Goal: Information Seeking & Learning: Learn about a topic

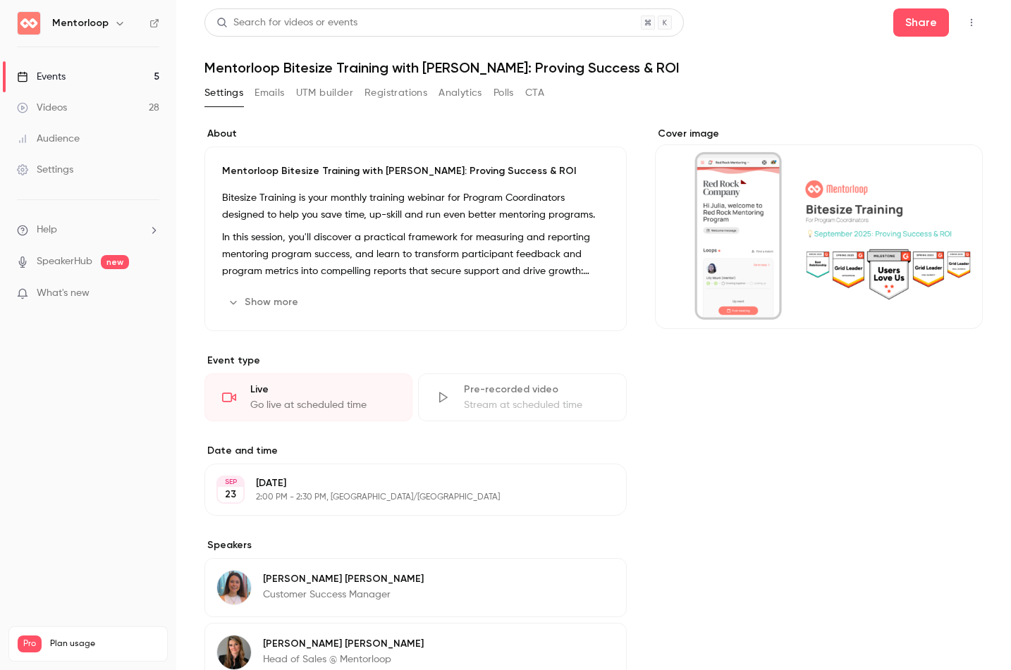
scroll to position [676, 0]
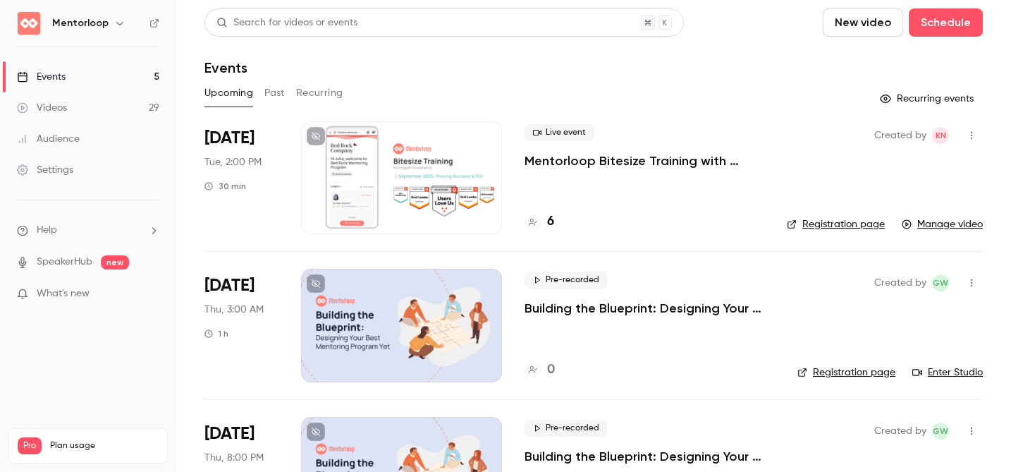
click at [708, 168] on p "Mentorloop Bitesize Training with [PERSON_NAME]: Proving Success & ROI" at bounding box center [644, 160] width 240 height 17
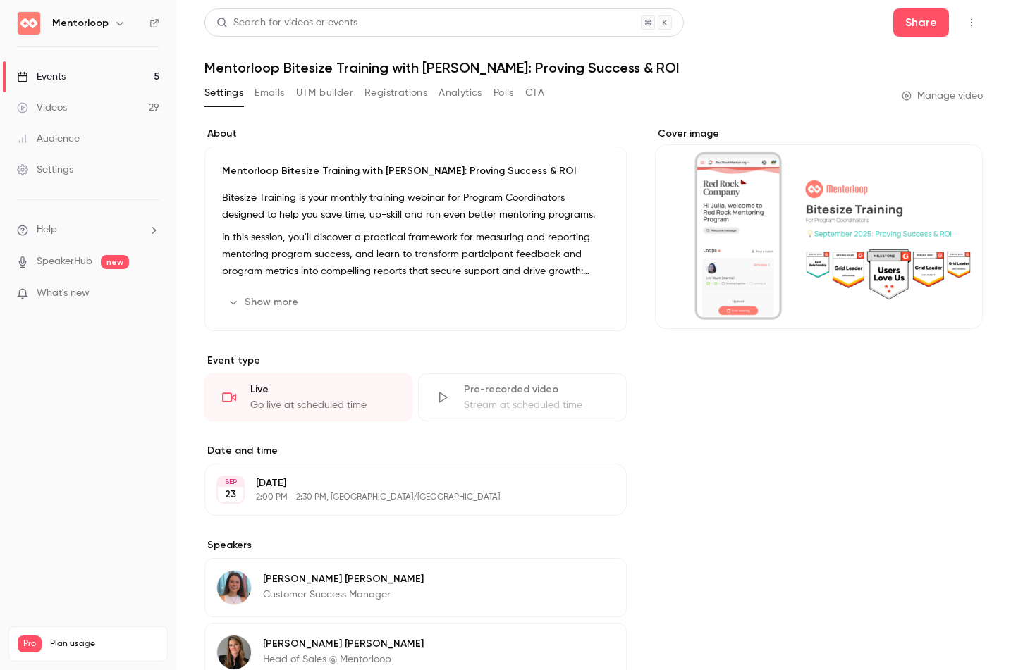
click at [485, 95] on div "Settings Emails UTM builder Registrations Analytics Polls CTA" at bounding box center [374, 93] width 340 height 23
click at [473, 90] on button "Analytics" at bounding box center [460, 93] width 44 height 23
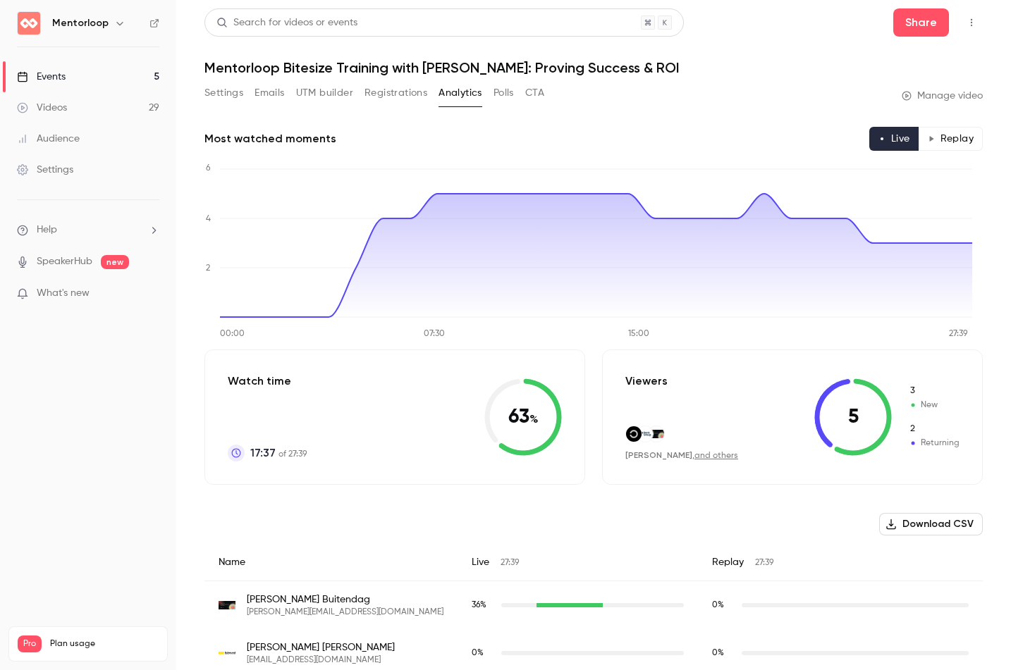
click at [392, 82] on button "Registrations" at bounding box center [395, 93] width 63 height 23
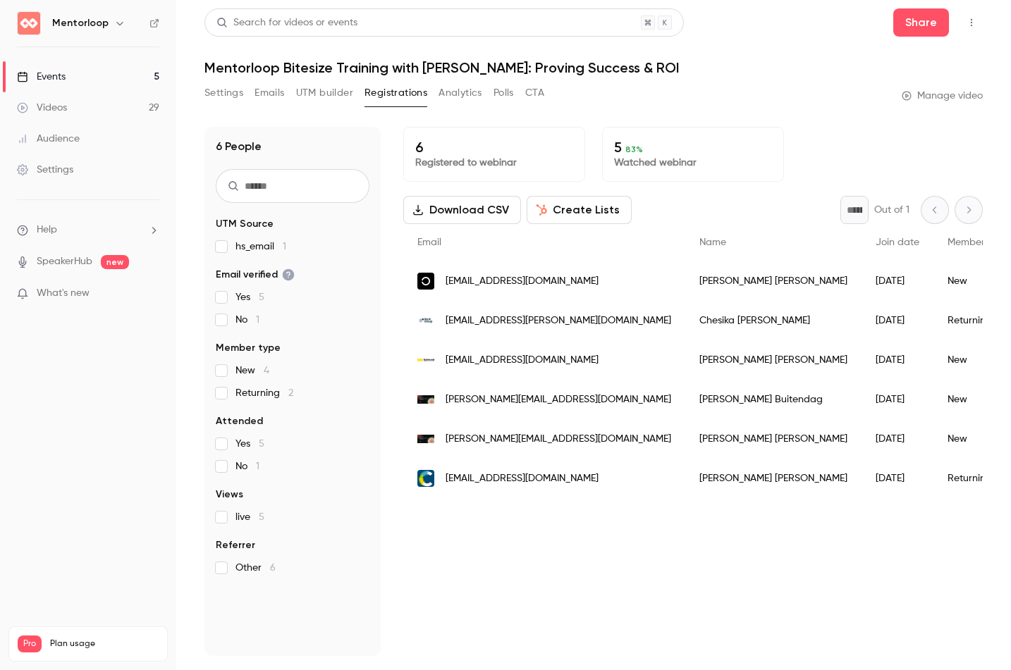
click at [565, 196] on button "Create Lists" at bounding box center [579, 210] width 105 height 28
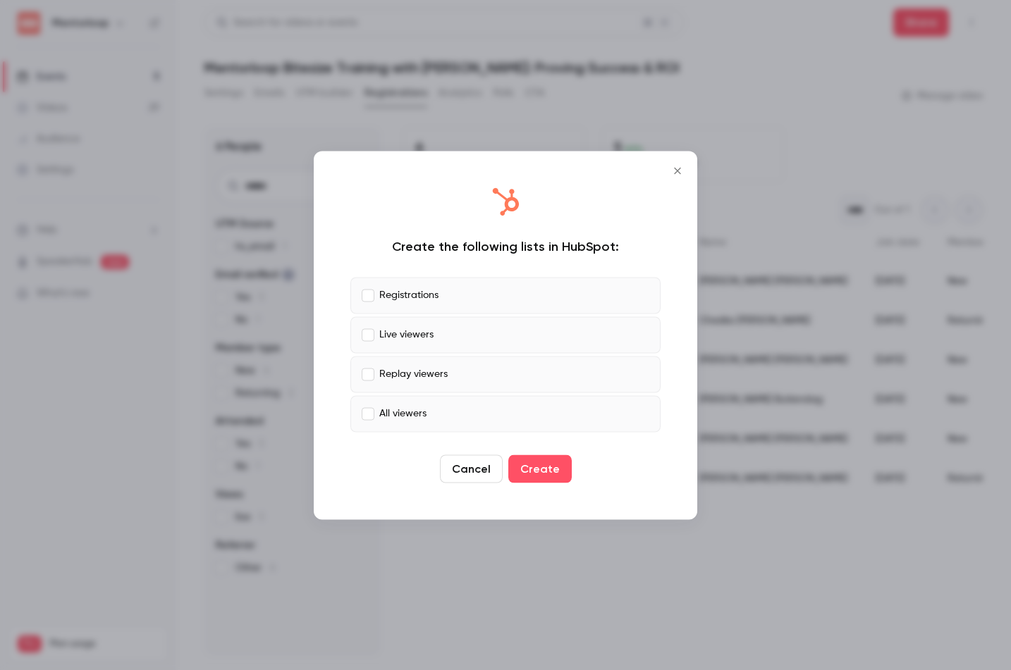
click at [469, 426] on label "All viewers" at bounding box center [505, 413] width 310 height 37
click at [537, 474] on button "Create" at bounding box center [539, 469] width 63 height 28
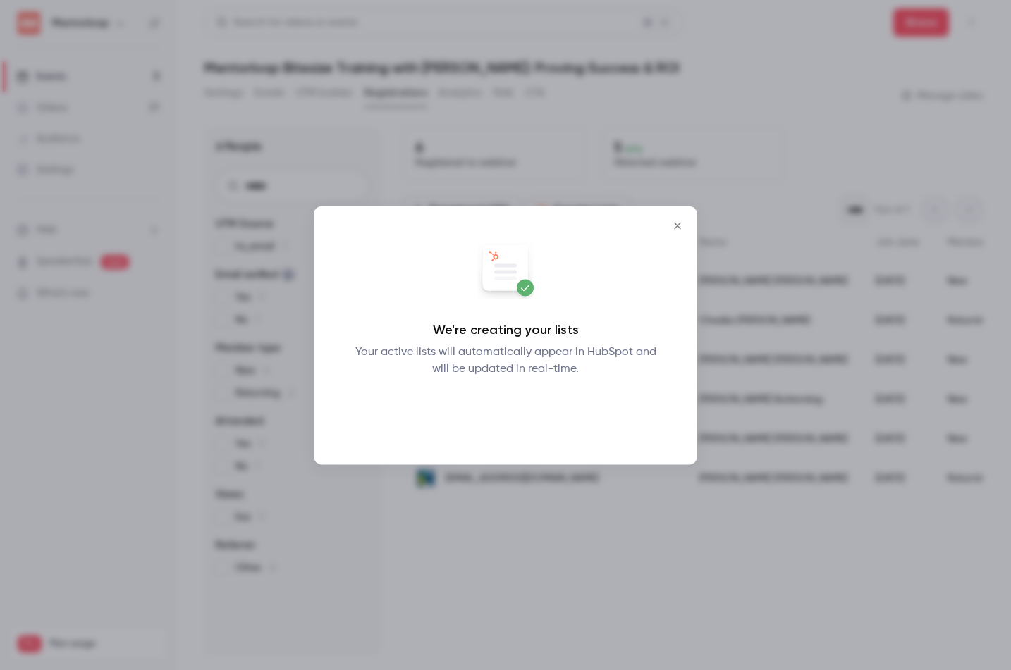
click at [502, 414] on button "Okay" at bounding box center [505, 414] width 51 height 28
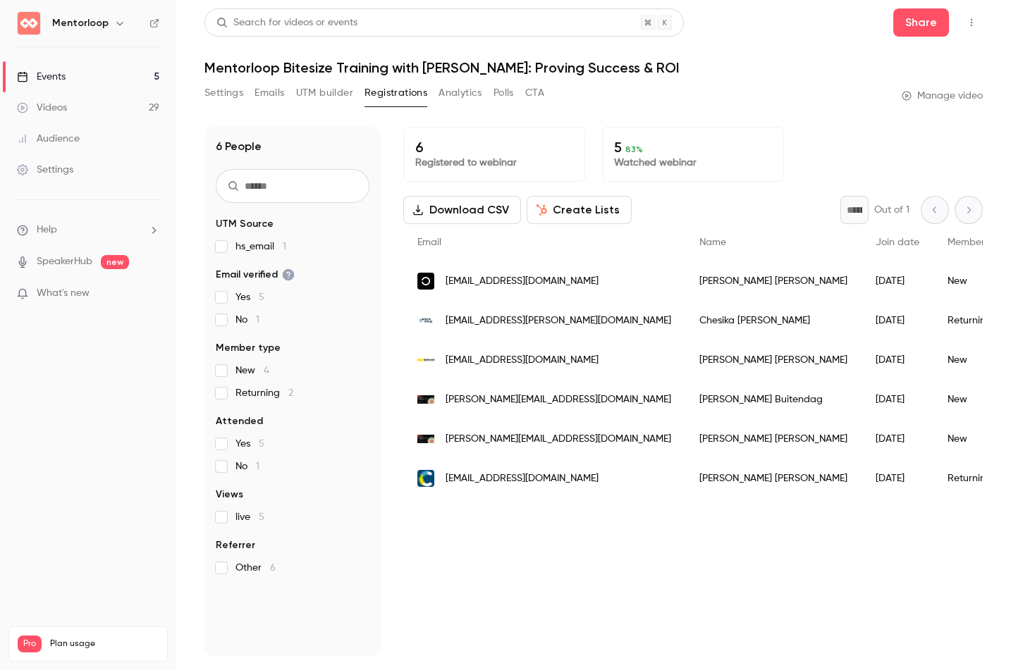
click at [491, 94] on div "Settings Emails UTM builder Registrations Analytics Polls CTA" at bounding box center [374, 93] width 340 height 23
click at [500, 96] on button "Polls" at bounding box center [503, 93] width 20 height 23
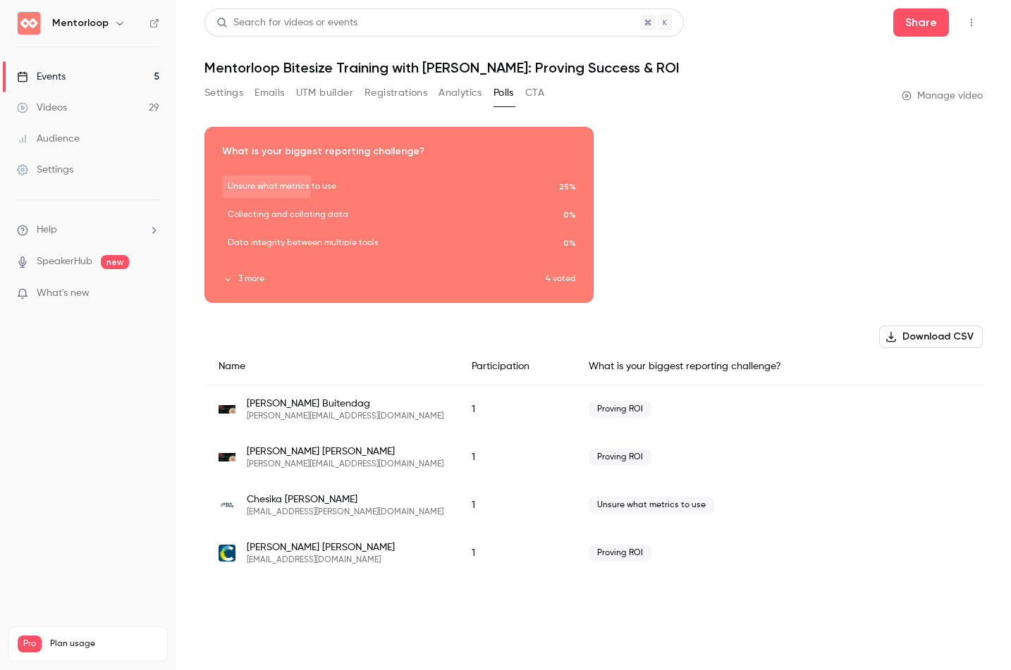
click at [924, 343] on button "Download CSV" at bounding box center [931, 337] width 104 height 23
click at [233, 99] on button "Settings" at bounding box center [223, 93] width 39 height 23
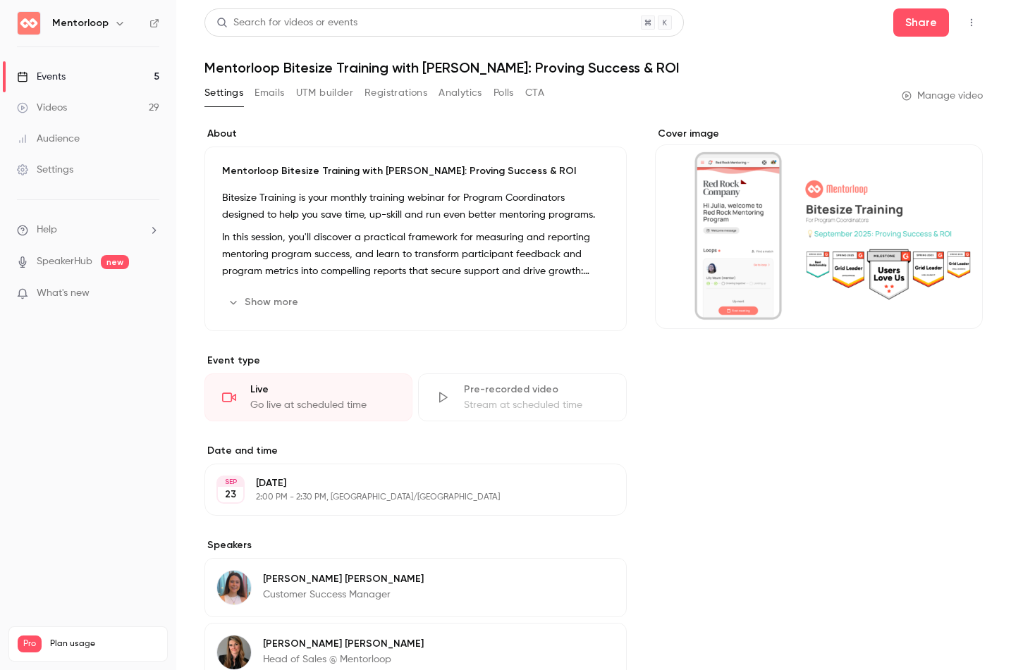
click at [279, 94] on button "Emails" at bounding box center [269, 93] width 30 height 23
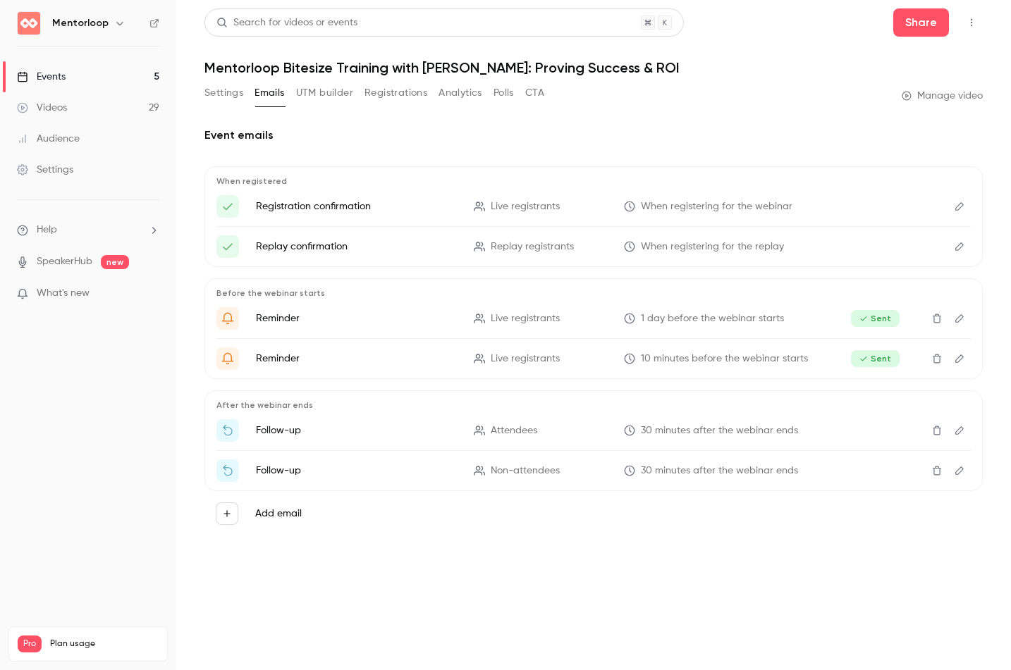
click at [223, 89] on button "Settings" at bounding box center [223, 93] width 39 height 23
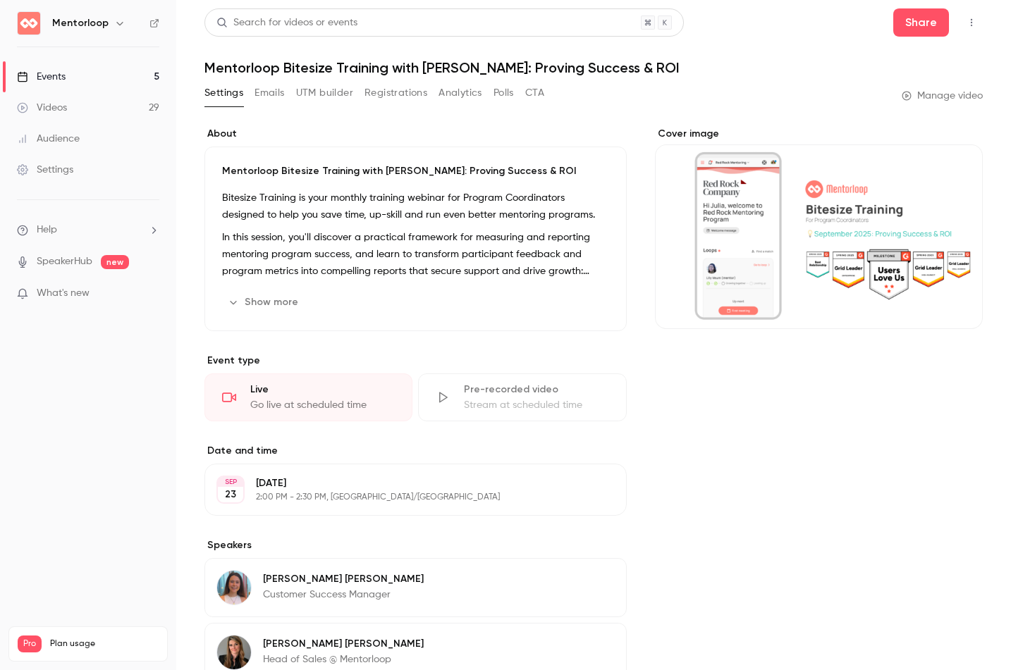
click at [338, 99] on button "UTM builder" at bounding box center [324, 93] width 57 height 23
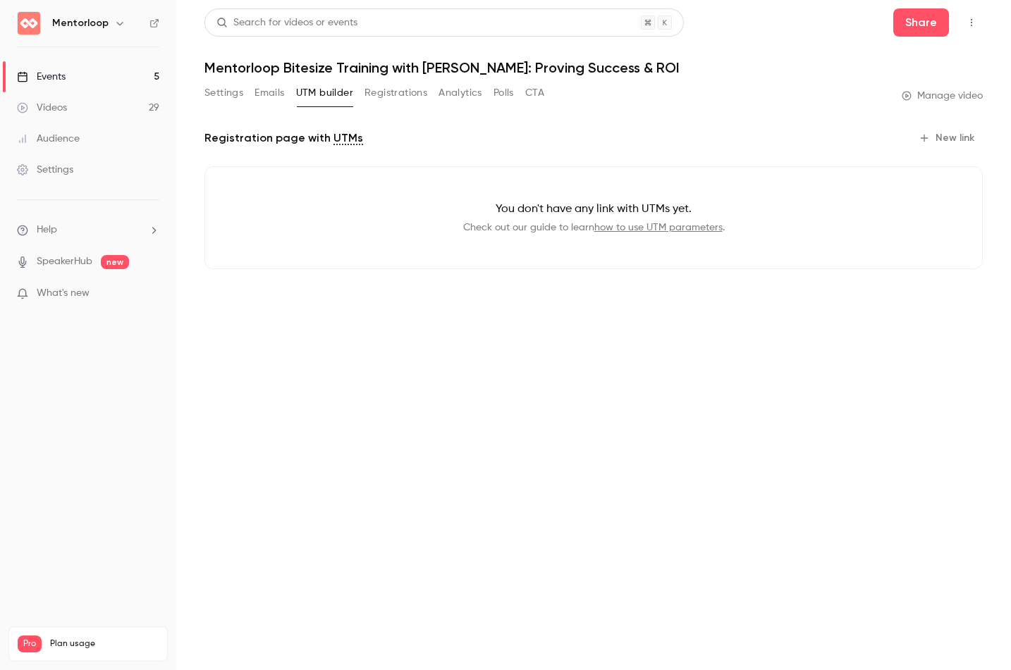
click at [268, 96] on button "Emails" at bounding box center [269, 93] width 30 height 23
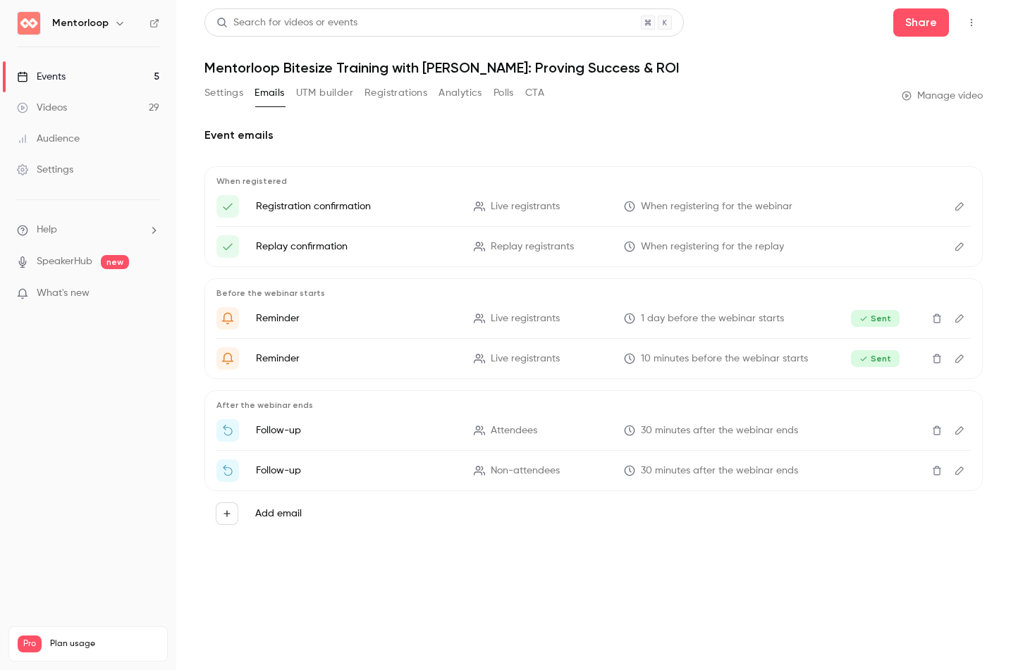
click at [119, 81] on link "Events 5" at bounding box center [88, 76] width 176 height 31
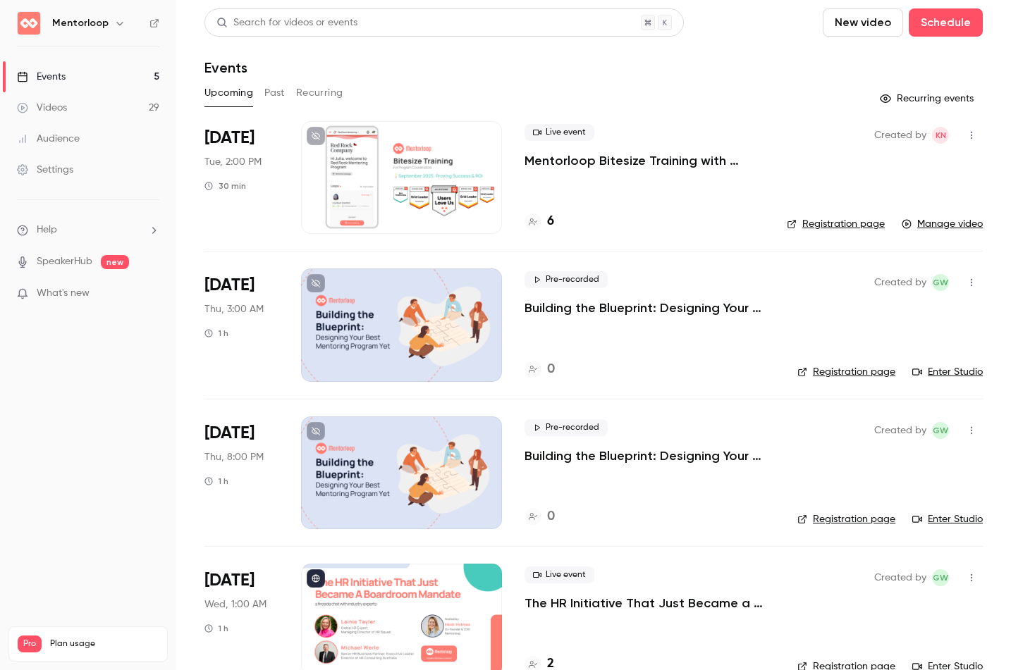
click at [954, 224] on link "Manage video" at bounding box center [942, 224] width 81 height 14
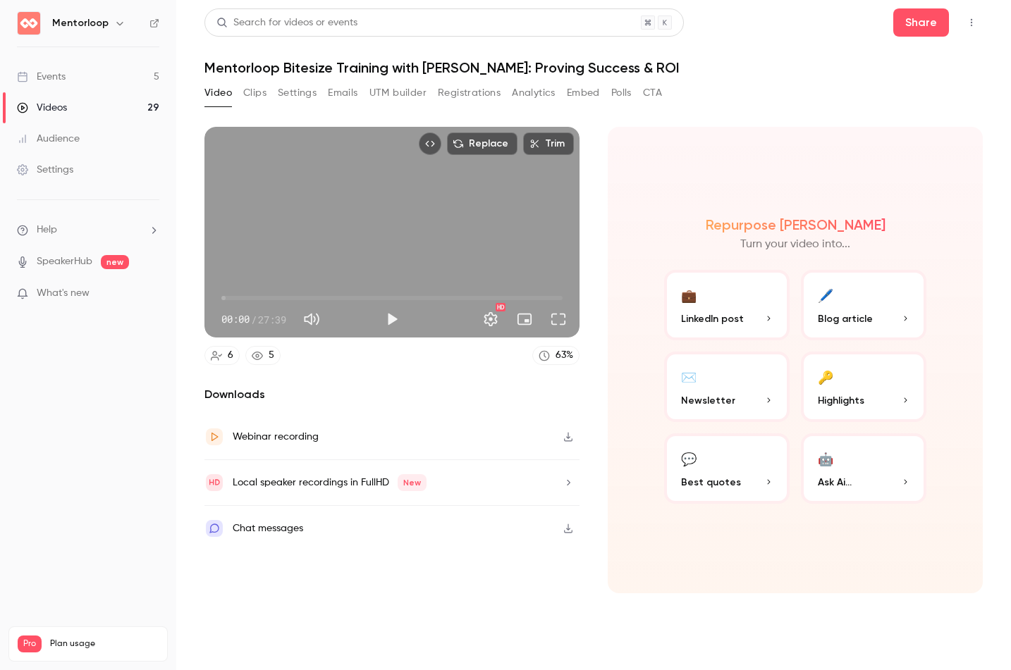
click at [570, 434] on icon "button" at bounding box center [568, 437] width 11 height 10
click at [387, 326] on button "Play" at bounding box center [392, 319] width 28 height 28
click at [228, 297] on span "00:34" at bounding box center [228, 298] width 4 height 4
click at [236, 298] on span "01:12" at bounding box center [391, 298] width 341 height 23
click at [255, 298] on span "02:44" at bounding box center [391, 298] width 341 height 23
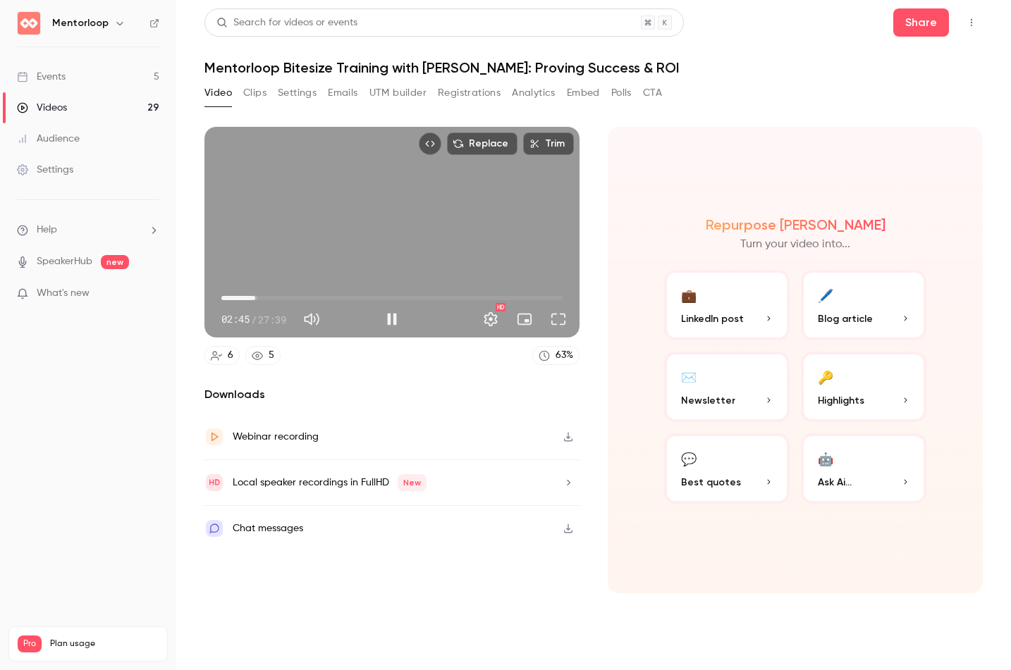
click at [283, 297] on span "02:45" at bounding box center [391, 298] width 341 height 23
click at [309, 297] on span "04:59" at bounding box center [391, 298] width 341 height 23
click at [345, 295] on span "10:00" at bounding box center [391, 298] width 341 height 23
click at [410, 297] on span "10:01" at bounding box center [391, 298] width 341 height 23
click at [429, 297] on span "15:26" at bounding box center [391, 298] width 341 height 23
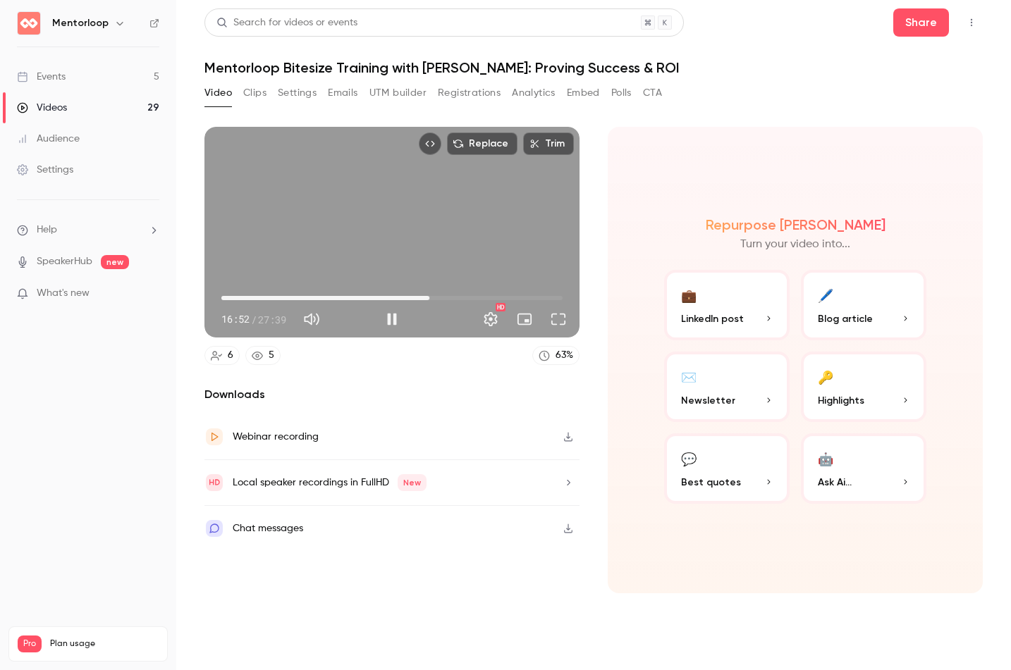
click at [333, 298] on span "16:52" at bounding box center [391, 298] width 341 height 23
click at [345, 295] on span "10:03" at bounding box center [391, 298] width 341 height 23
click at [319, 300] on span "10:03" at bounding box center [391, 298] width 341 height 23
click at [363, 299] on span "11:29" at bounding box center [391, 298] width 341 height 23
click at [380, 295] on span "11:29" at bounding box center [391, 298] width 341 height 23
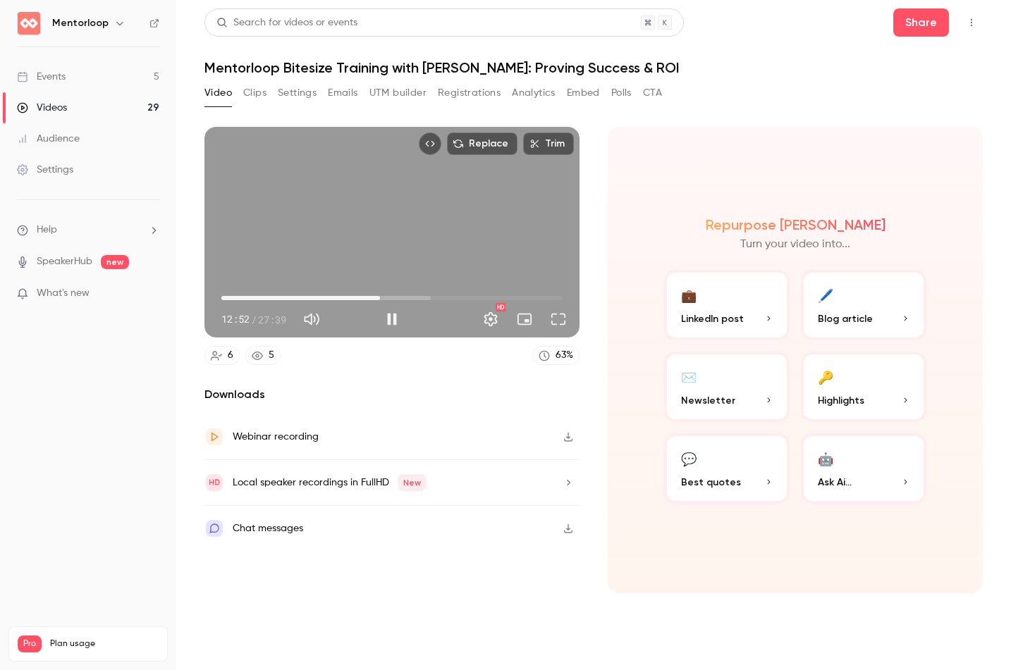
click at [378, 296] on span "12:52" at bounding box center [380, 298] width 4 height 4
click at [393, 297] on span "13:56" at bounding box center [391, 298] width 341 height 23
click at [385, 295] on span "13:57" at bounding box center [391, 298] width 341 height 23
click at [562, 325] on button "Full screen" at bounding box center [558, 319] width 28 height 28
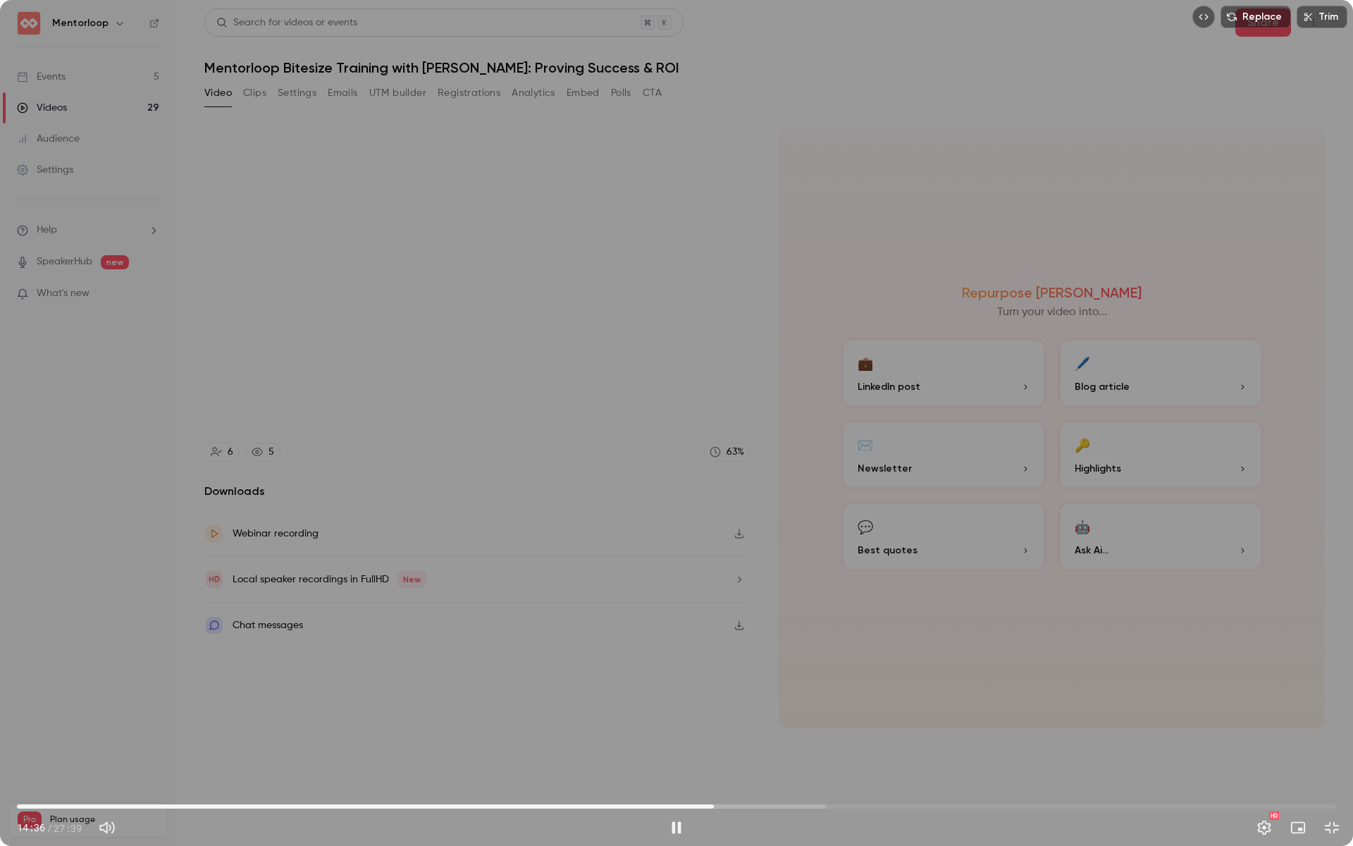
click at [917, 506] on span "14:36" at bounding box center [677, 806] width 1320 height 23
click at [886, 506] on span "18:13" at bounding box center [677, 806] width 1320 height 23
click at [845, 506] on span "17:20" at bounding box center [677, 806] width 1320 height 23
click at [1010, 506] on button "Exit full screen" at bounding box center [1332, 827] width 28 height 28
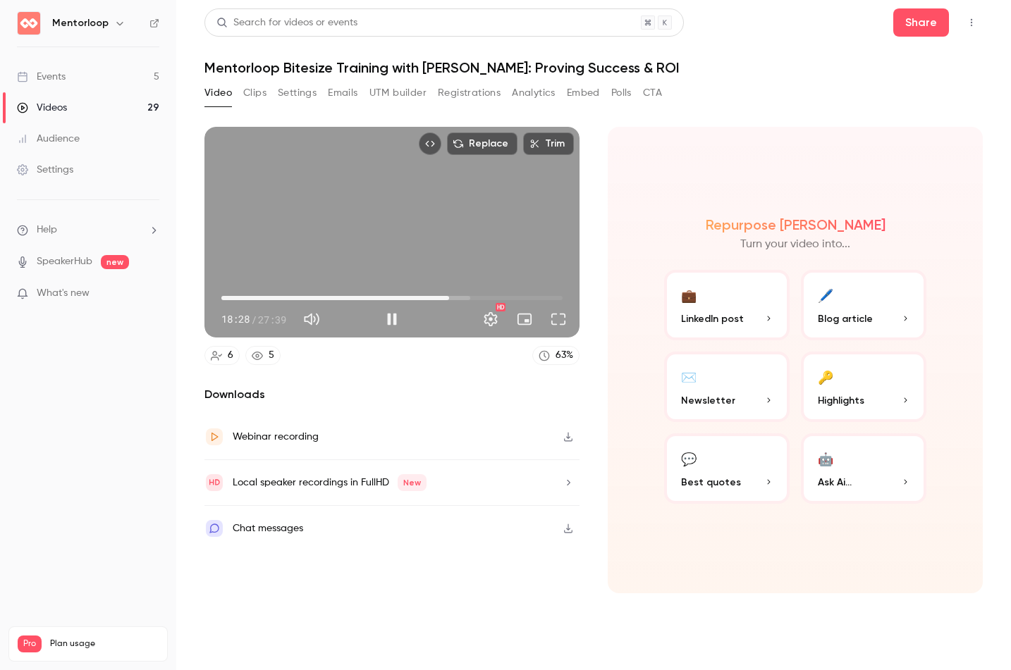
type input "******"
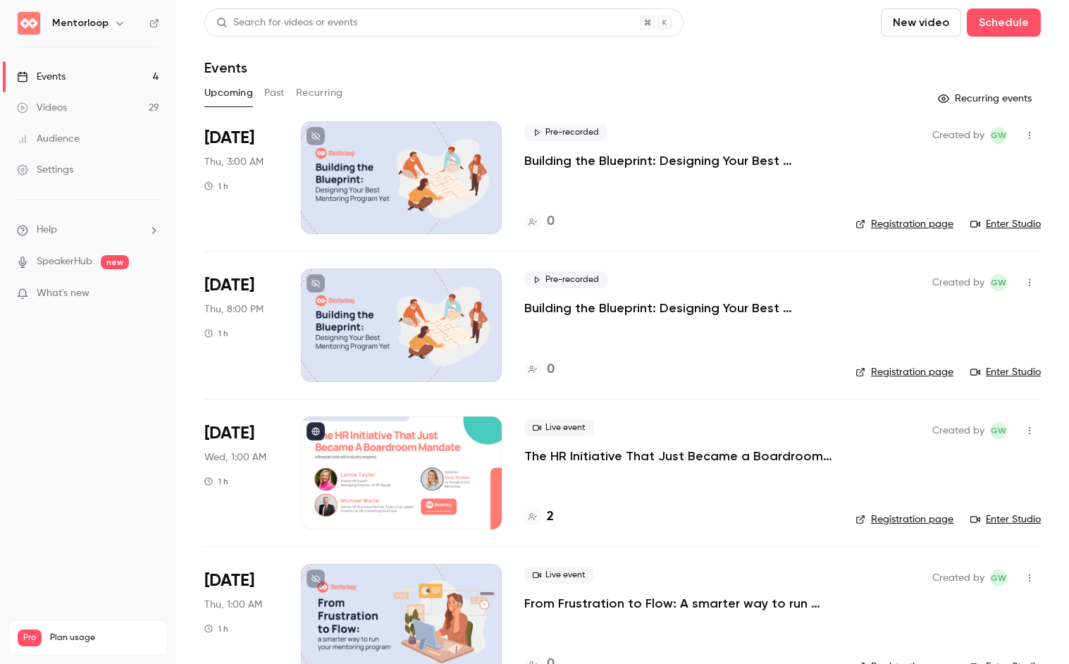
click at [274, 97] on button "Past" at bounding box center [274, 93] width 20 height 23
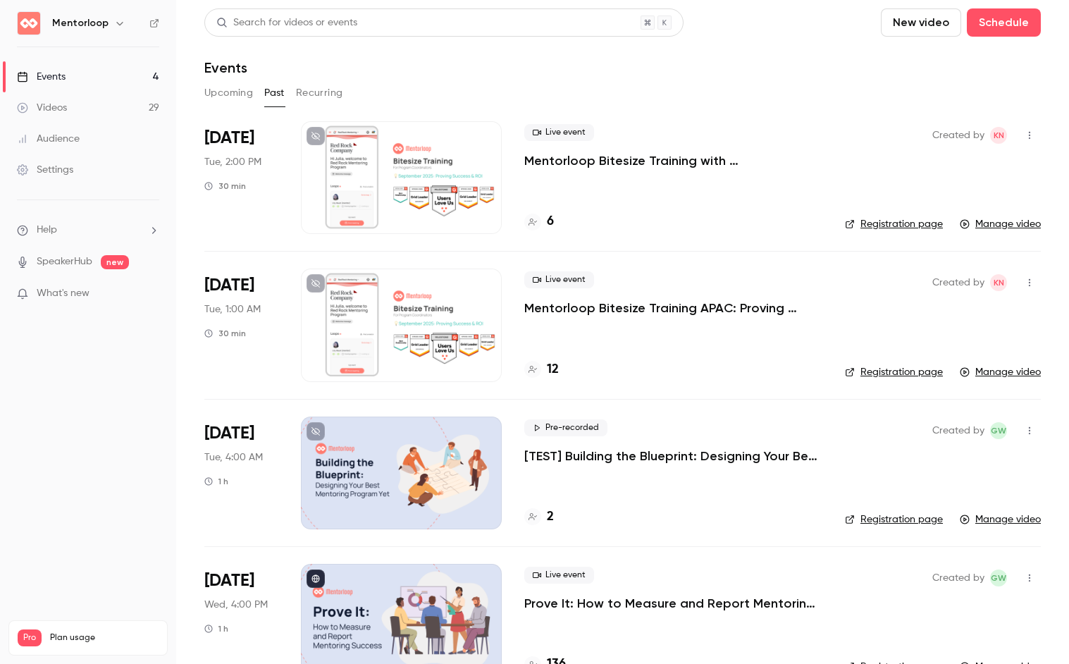
click at [579, 317] on div "Live event Mentorloop Bitesize Training APAC: Proving Success and ROI 12" at bounding box center [673, 325] width 298 height 113
click at [579, 307] on p "Mentorloop Bitesize Training APAC: Proving Success and ROI" at bounding box center [673, 308] width 298 height 17
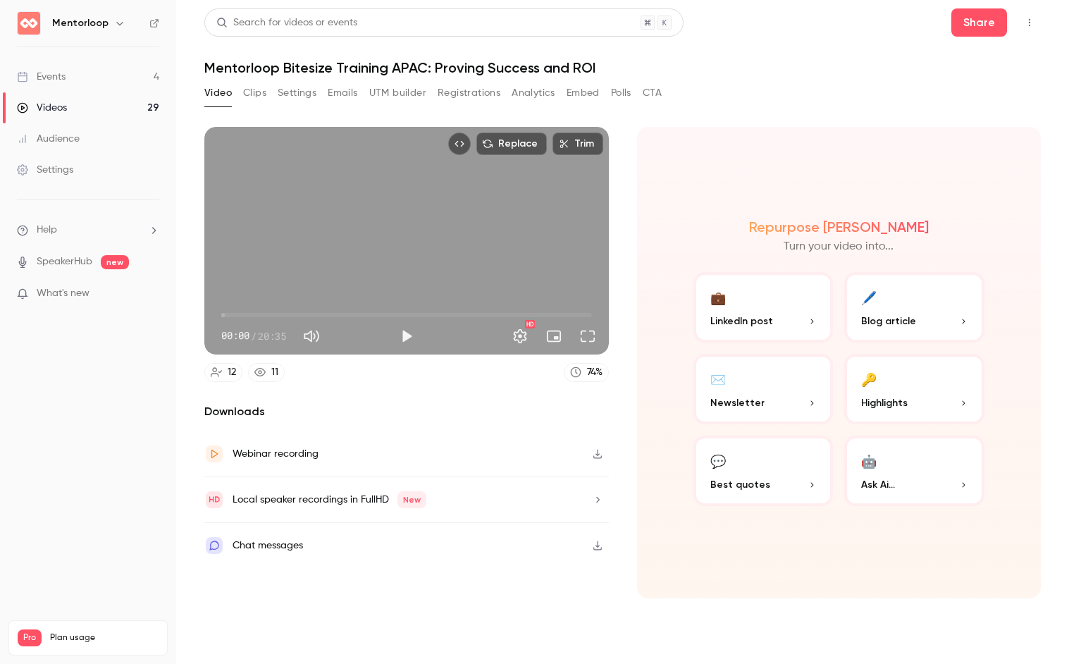
click at [623, 82] on button "Polls" at bounding box center [621, 93] width 20 height 23
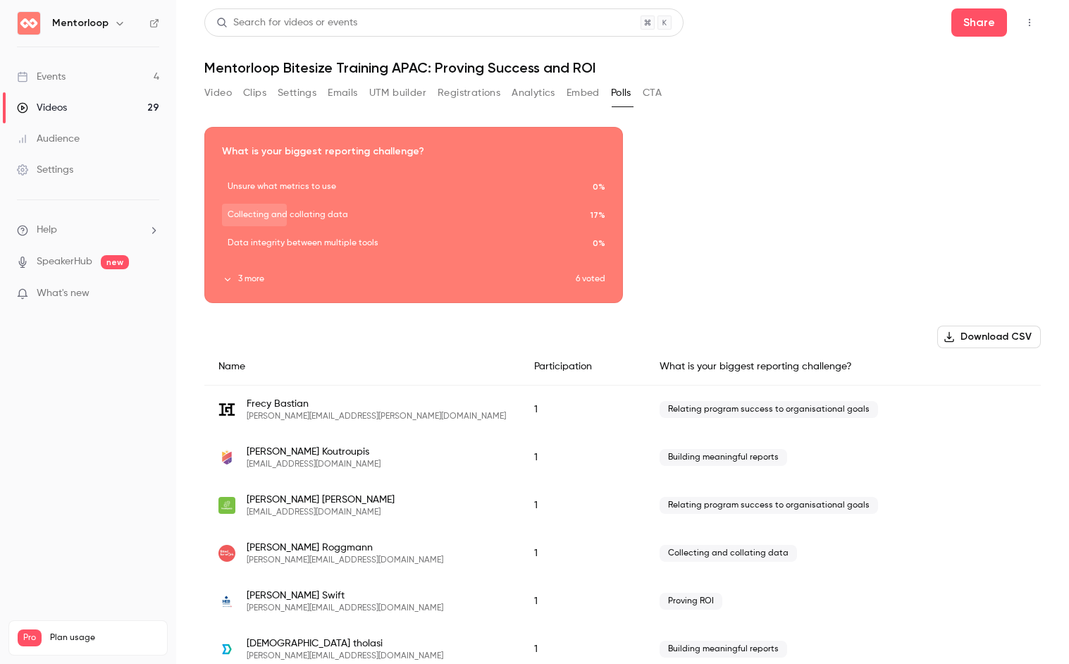
click at [233, 276] on button "3 more" at bounding box center [399, 279] width 354 height 13
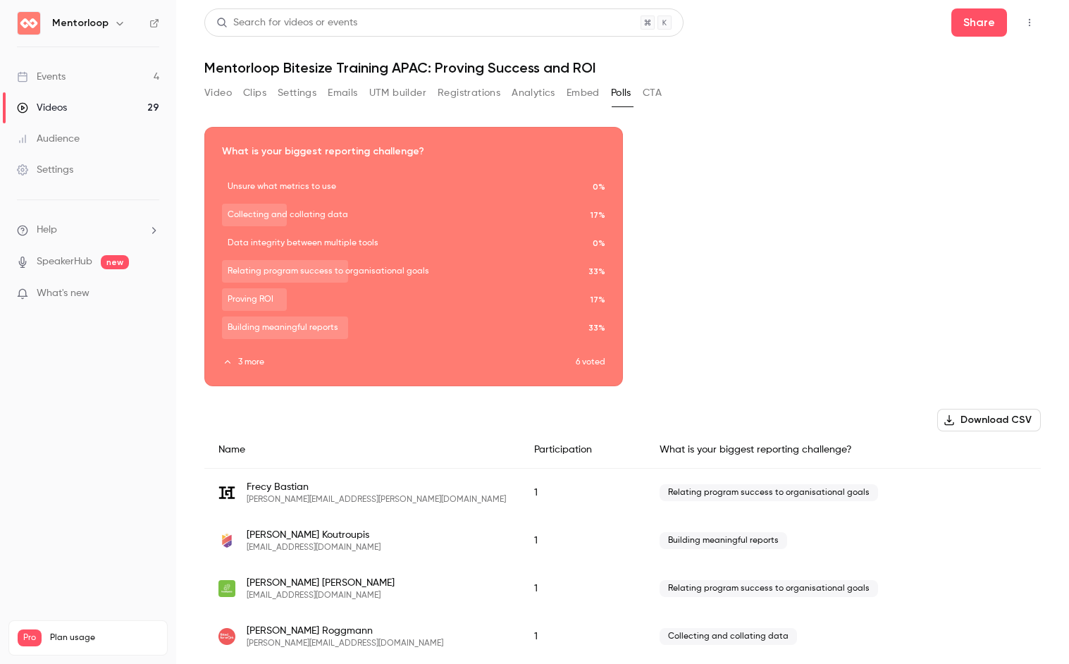
click at [243, 366] on button "3 more" at bounding box center [399, 362] width 354 height 13
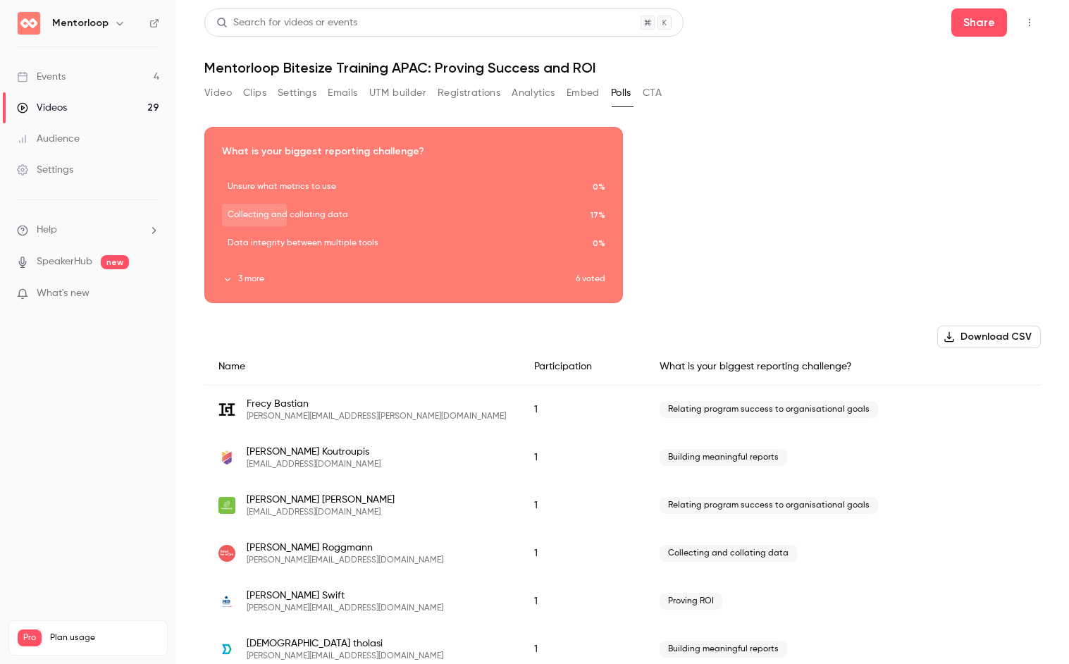
click at [246, 281] on button "3 more" at bounding box center [399, 279] width 354 height 13
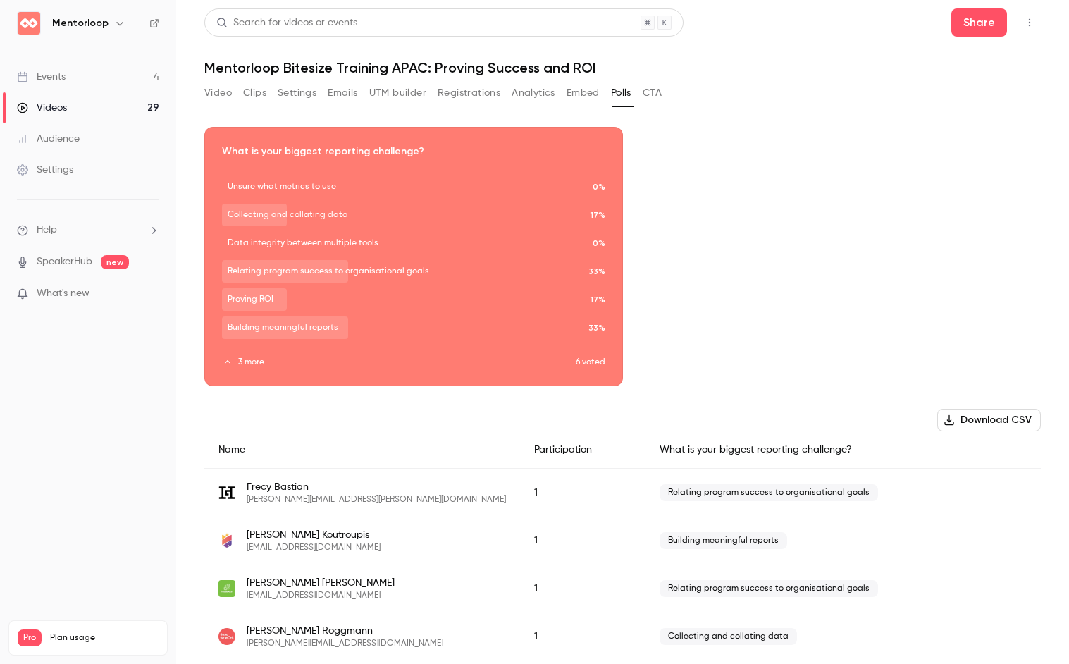
click at [231, 86] on button "Video" at bounding box center [217, 93] width 27 height 23
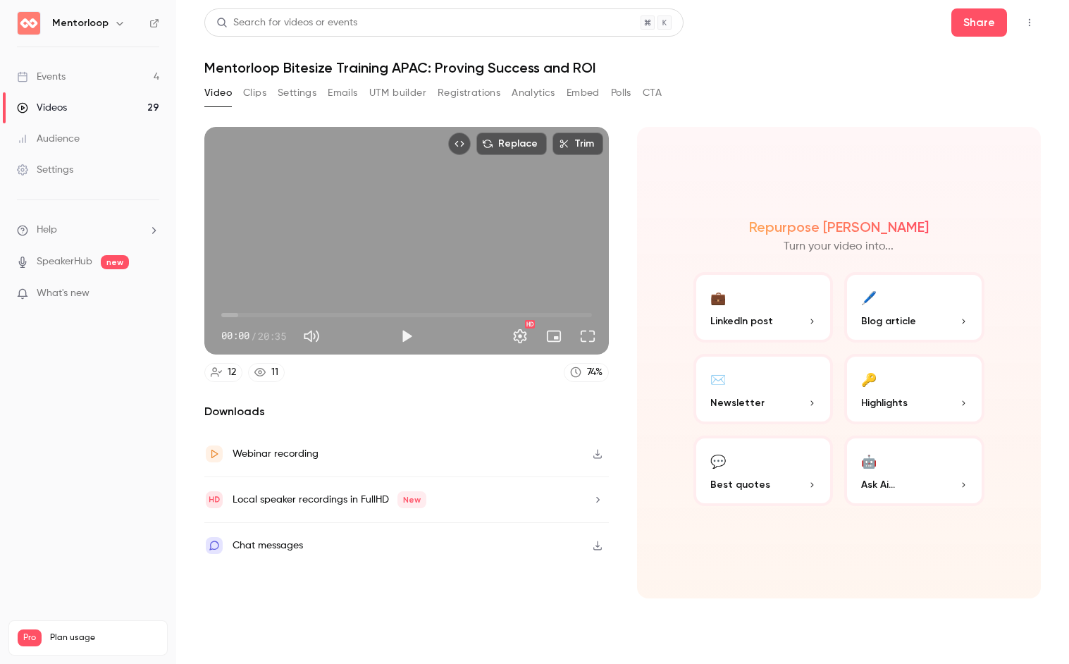
click at [444, 94] on button "Registrations" at bounding box center [469, 93] width 63 height 23
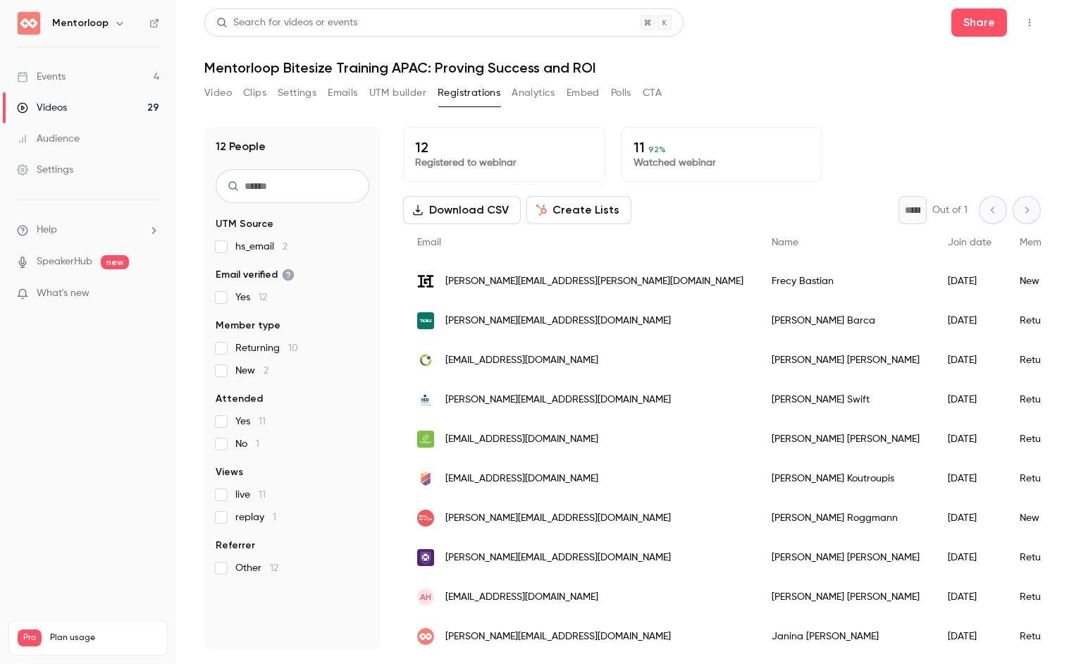
click at [696, 165] on p "Watched webinar" at bounding box center [723, 163] width 178 height 14
click at [634, 153] on p "11 92 %" at bounding box center [723, 147] width 178 height 17
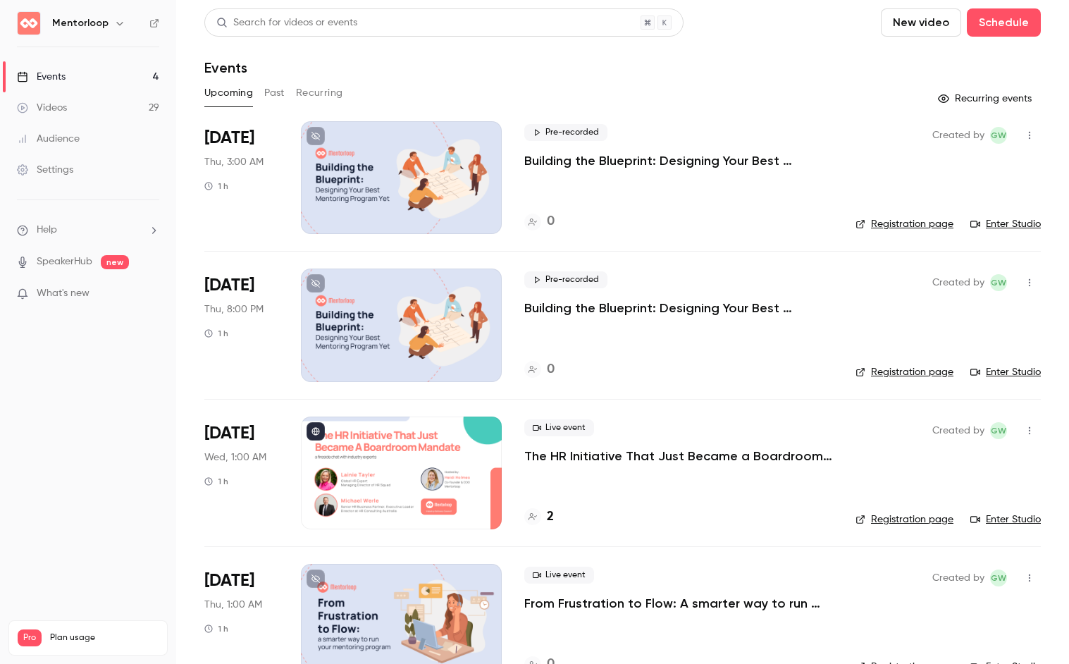
click at [278, 99] on button "Past" at bounding box center [274, 93] width 20 height 23
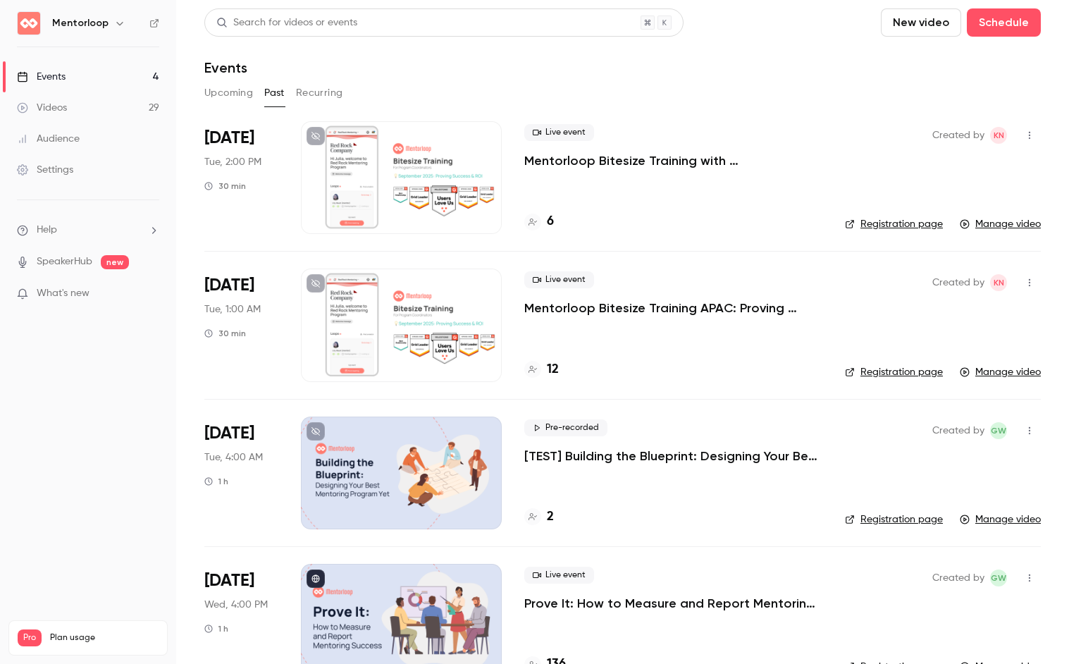
click at [615, 161] on p "Mentorloop Bitesize Training with [PERSON_NAME]: Proving Success & ROI" at bounding box center [673, 160] width 298 height 17
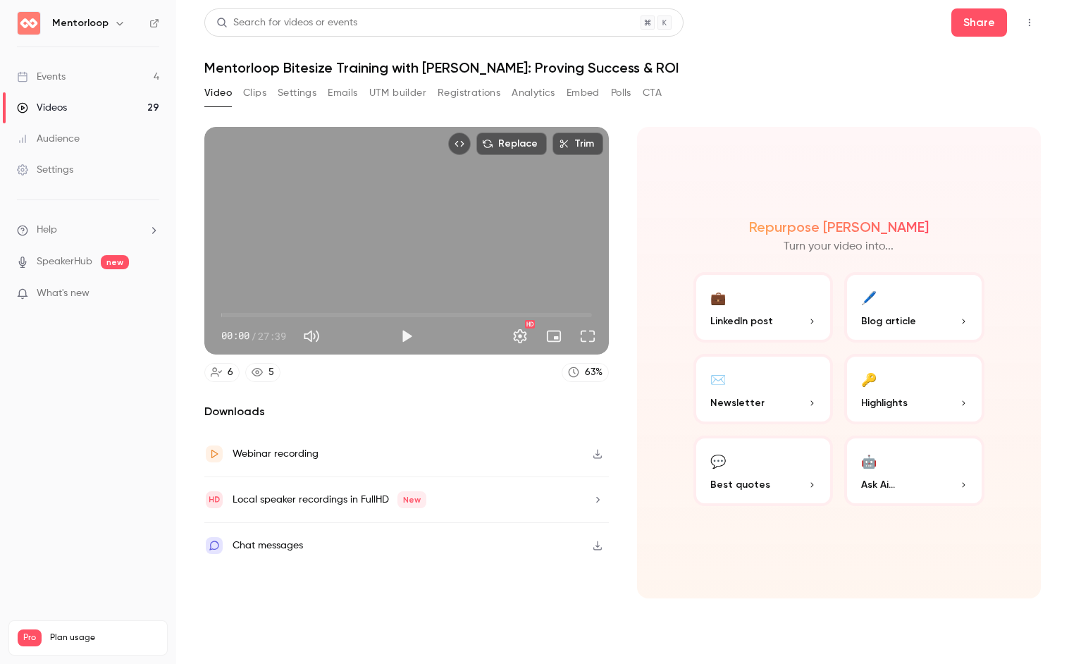
click at [622, 85] on button "Polls" at bounding box center [621, 93] width 20 height 23
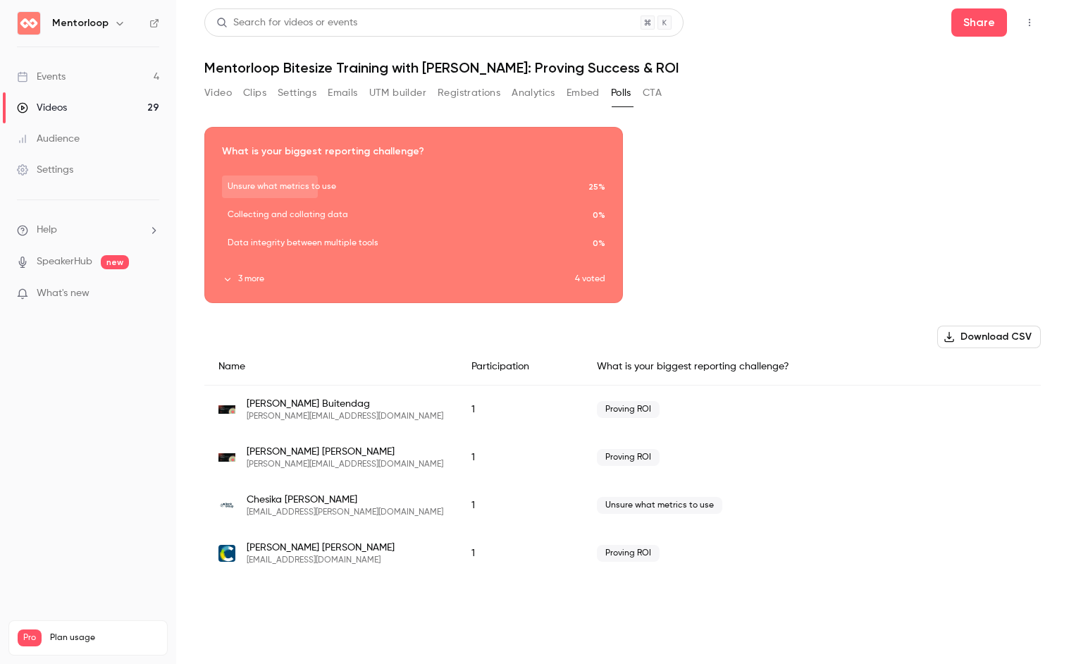
click at [513, 290] on div "Download image" at bounding box center [413, 215] width 417 height 175
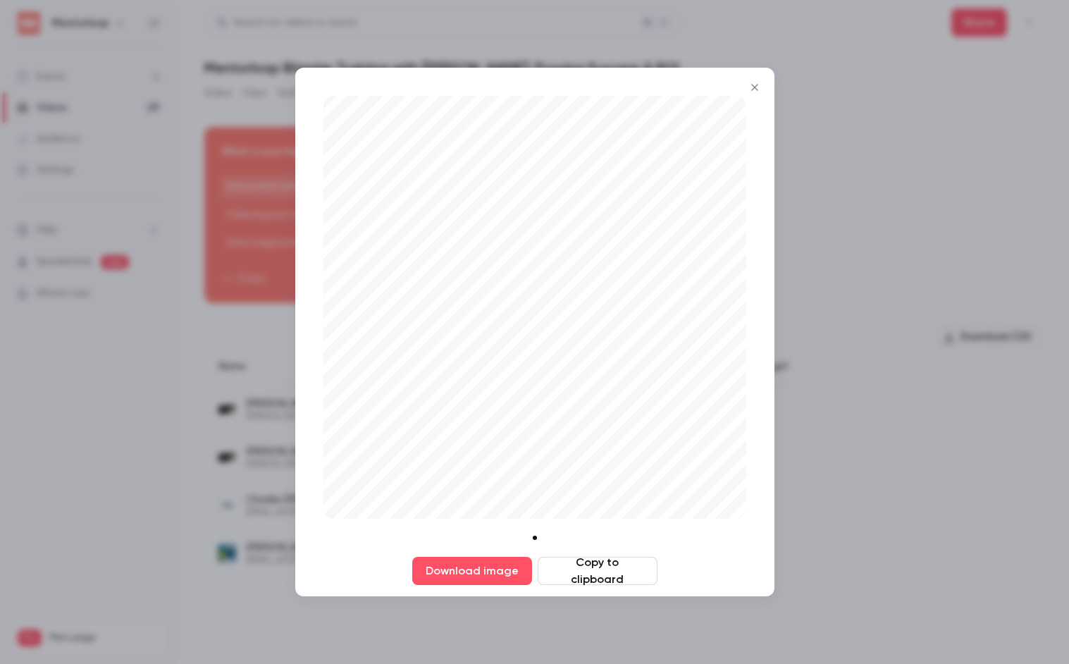
click at [756, 88] on icon "Close" at bounding box center [754, 87] width 6 height 6
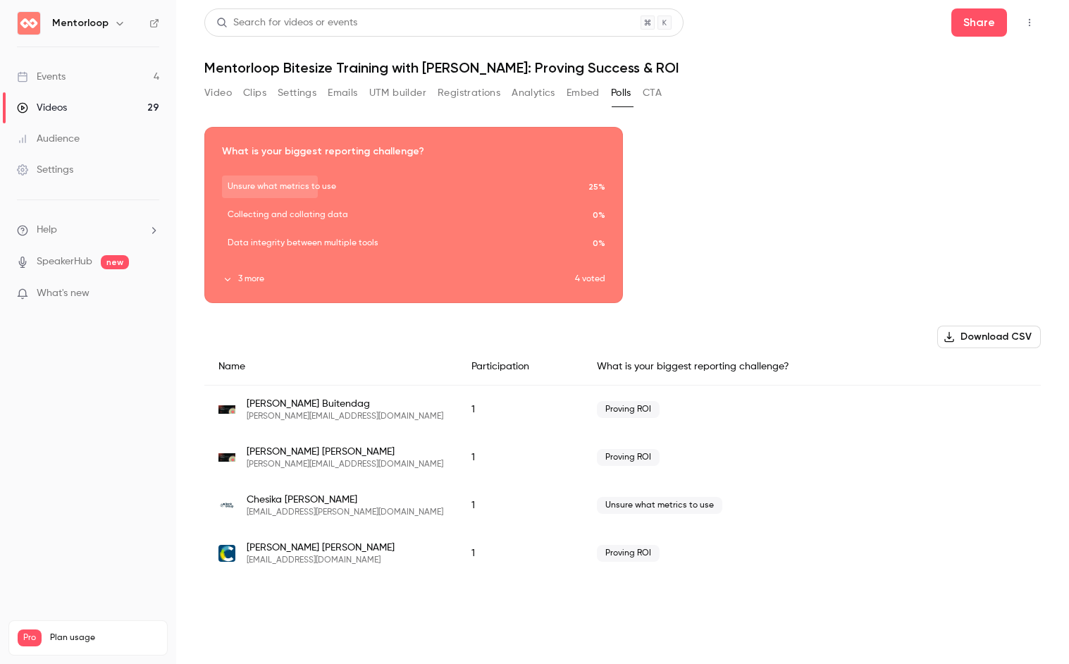
click at [711, 371] on div "What is your biggest reporting challenge?" at bounding box center [812, 366] width 458 height 37
click at [355, 300] on div "Download image" at bounding box center [413, 215] width 417 height 175
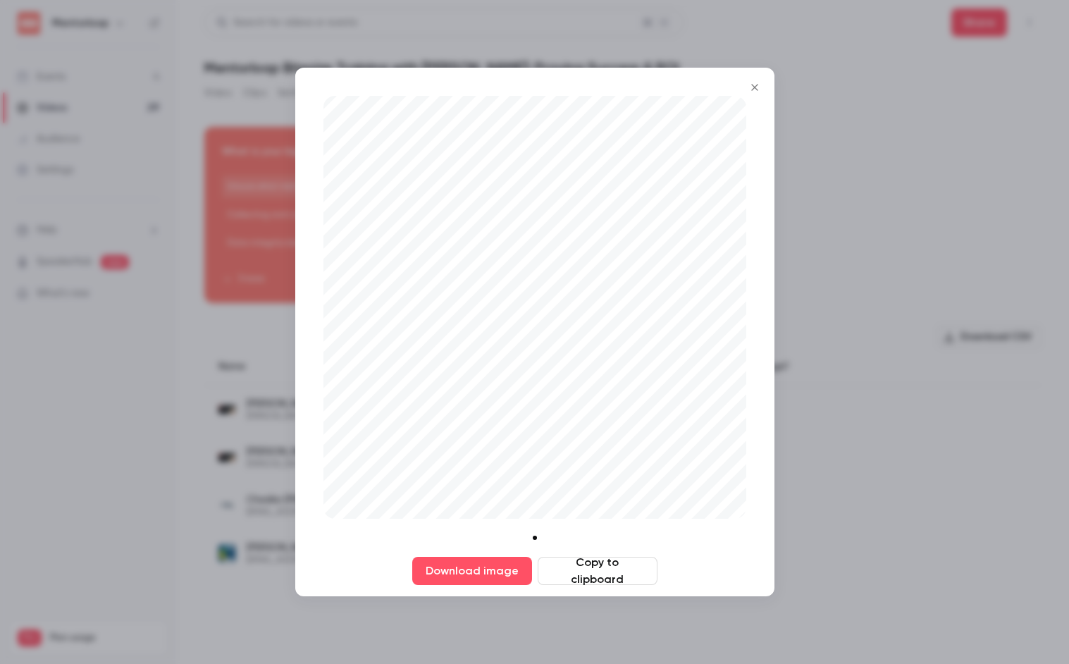
click at [749, 89] on icon "Close" at bounding box center [755, 87] width 17 height 11
